Goal: Task Accomplishment & Management: Use online tool/utility

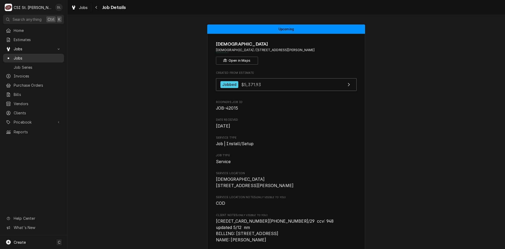
click at [24, 57] on span "Jobs" at bounding box center [38, 58] width 48 height 6
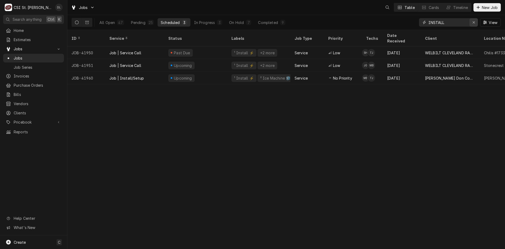
click at [472, 22] on icon "Erase input" at bounding box center [473, 23] width 3 height 4
click at [451, 22] on input "Dynamic Content Wrapper" at bounding box center [452, 22] width 49 height 8
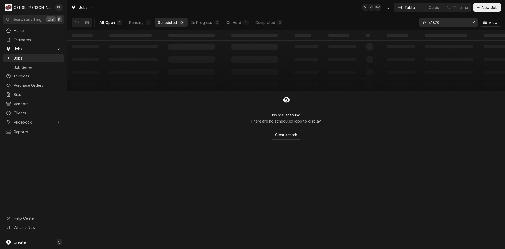
type input "41870"
click at [114, 22] on div "All Open" at bounding box center [107, 23] width 16 height 6
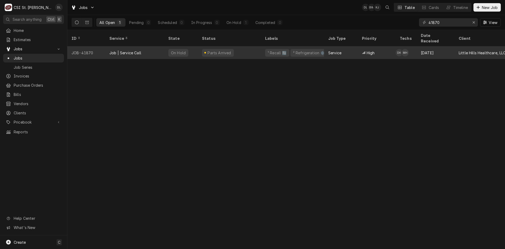
click at [231, 46] on div "Parts Arrived" at bounding box center [229, 52] width 63 height 13
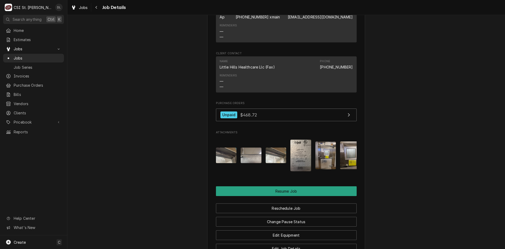
scroll to position [526, 0]
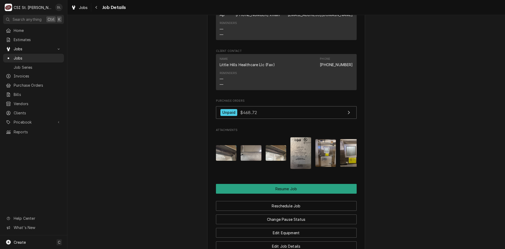
click at [221, 154] on img "Attachments" at bounding box center [226, 153] width 21 height 16
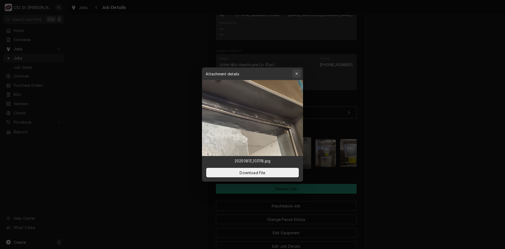
click at [295, 74] on div "button" at bounding box center [296, 73] width 5 height 5
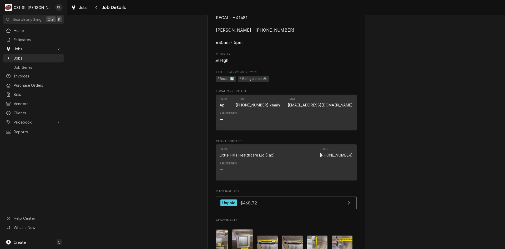
scroll to position [435, 0]
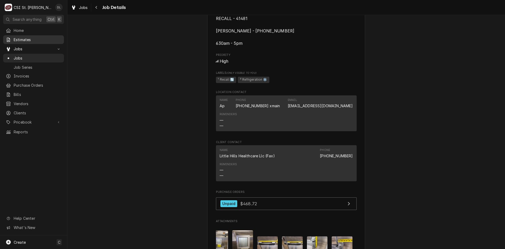
click at [30, 39] on span "Estimates" at bounding box center [38, 40] width 48 height 6
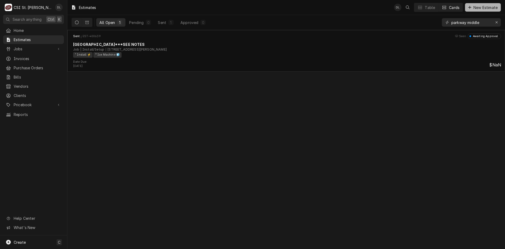
click at [471, 6] on div "Dynamic Content Wrapper" at bounding box center [469, 7] width 5 height 5
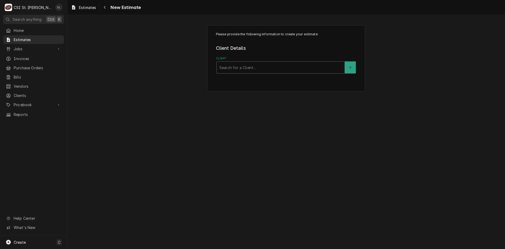
click at [295, 67] on div "Client" at bounding box center [280, 67] width 123 height 9
click at [155, 97] on div "Please provide the following information to create your estimate: Client Detail…" at bounding box center [286, 132] width 438 height 234
